Goal: Navigation & Orientation: Find specific page/section

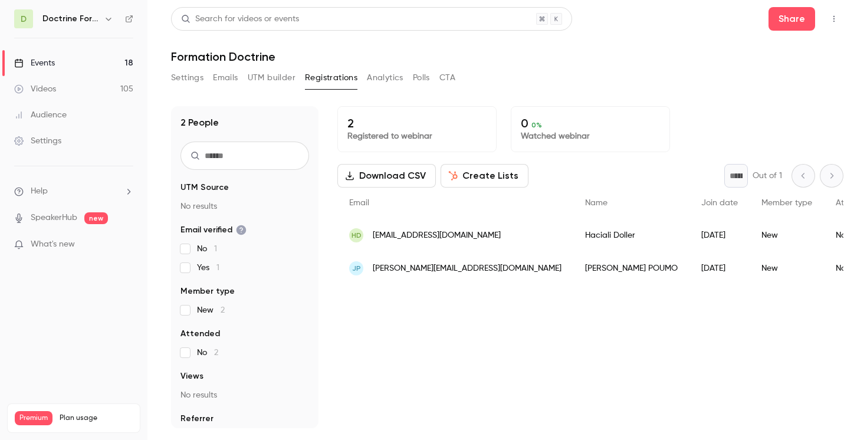
click at [268, 157] on input "text" at bounding box center [244, 156] width 129 height 28
click at [96, 60] on link "Events 18" at bounding box center [73, 63] width 147 height 26
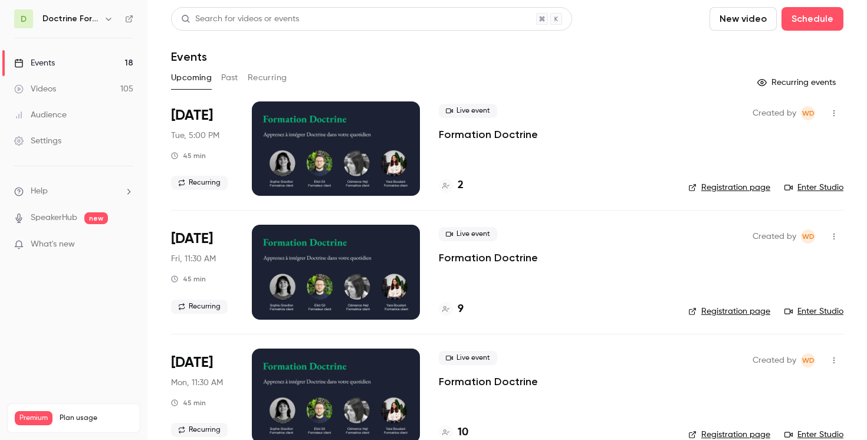
click at [104, 23] on icon "button" at bounding box center [108, 18] width 9 height 9
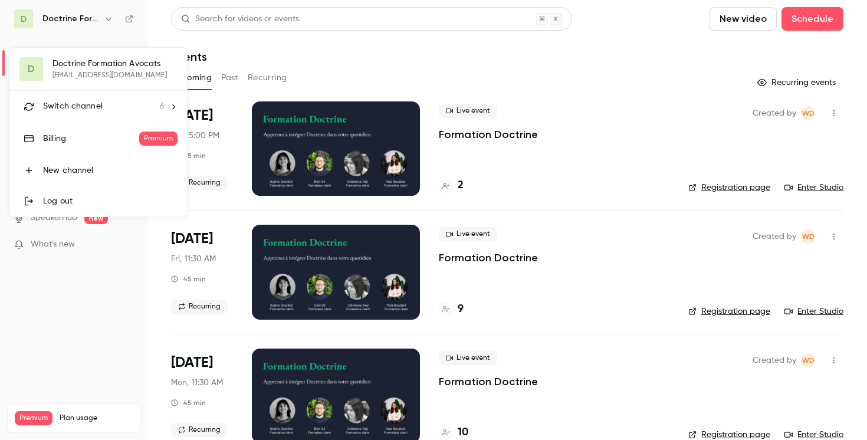
click at [107, 106] on div "Switch channel 6" at bounding box center [104, 106] width 122 height 12
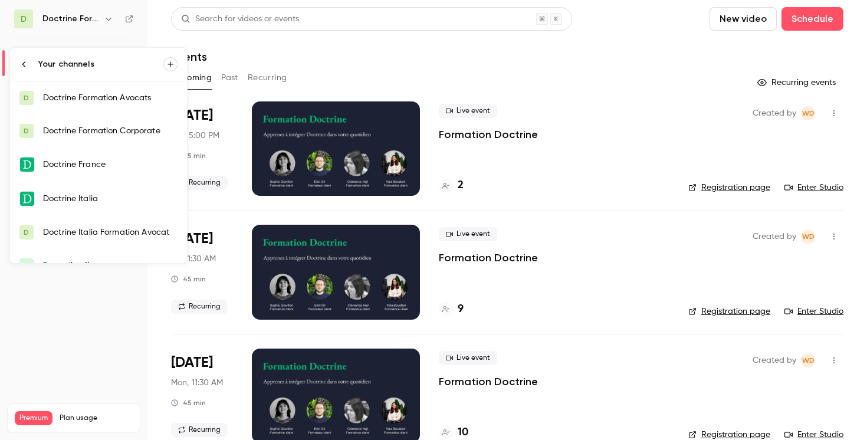
click at [106, 119] on link "D Doctrine Formation Corporate" at bounding box center [98, 130] width 177 height 33
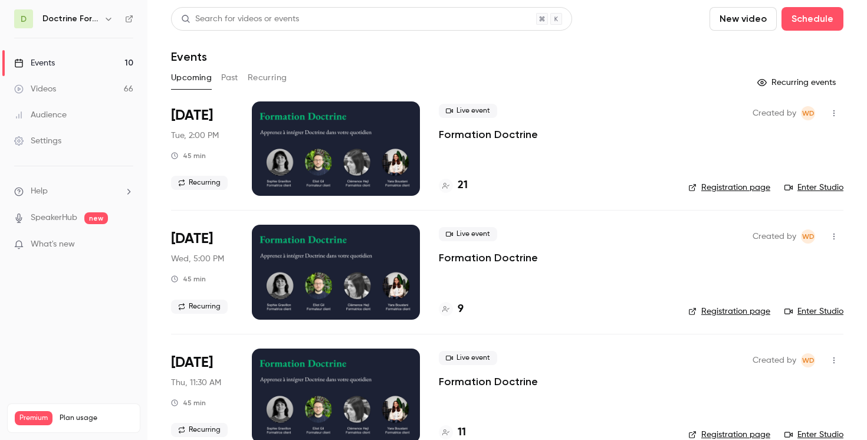
click at [107, 13] on button "button" at bounding box center [108, 19] width 14 height 14
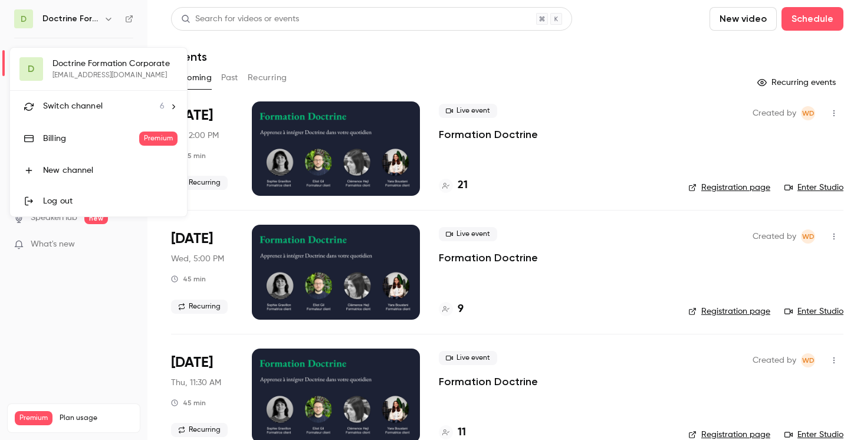
click at [95, 103] on span "Switch channel" at bounding box center [73, 106] width 60 height 12
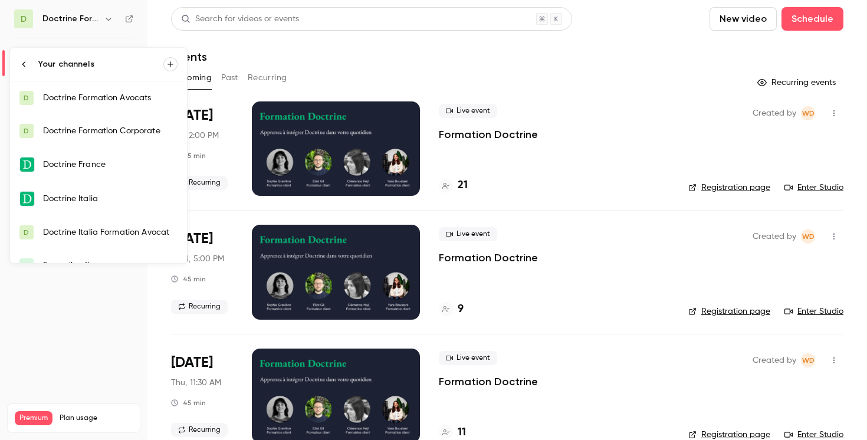
click at [289, 44] on div at bounding box center [433, 220] width 867 height 440
